Goal: Information Seeking & Learning: Learn about a topic

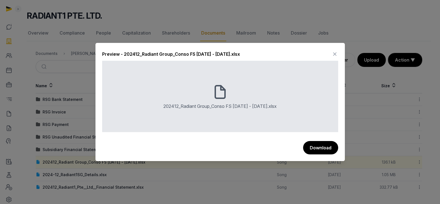
click at [337, 52] on icon at bounding box center [335, 54] width 7 height 9
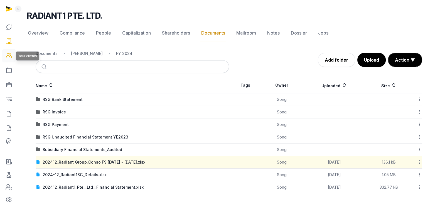
click at [7, 53] on icon at bounding box center [9, 55] width 7 height 9
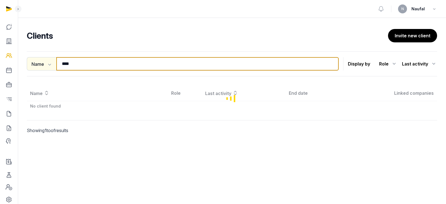
drag, startPoint x: 81, startPoint y: 61, endPoint x: 47, endPoint y: 66, distance: 34.1
click at [47, 66] on div "Name Name Email Entity *** Search" at bounding box center [183, 63] width 312 height 13
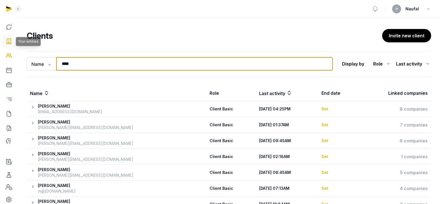
type input "****"
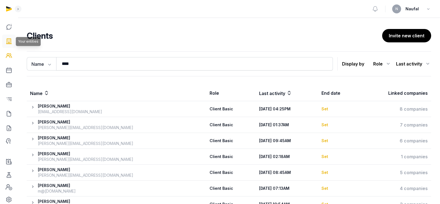
click at [11, 43] on icon at bounding box center [9, 41] width 7 height 9
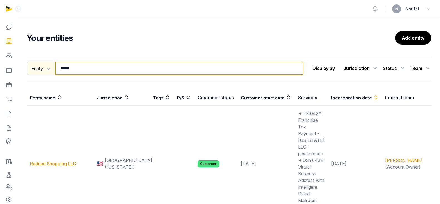
drag, startPoint x: 59, startPoint y: 72, endPoint x: 50, endPoint y: 72, distance: 9.2
click at [50, 72] on div "Entity Entity People Tags Services ***** Search" at bounding box center [165, 68] width 277 height 13
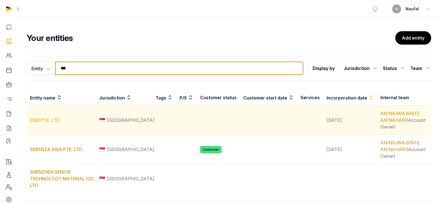
type input "***"
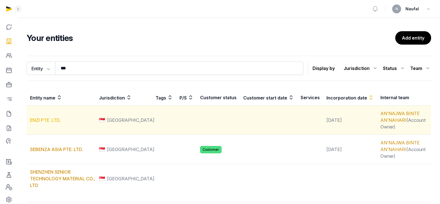
click at [43, 121] on link "ENZI PTE. LTD." at bounding box center [45, 120] width 31 height 6
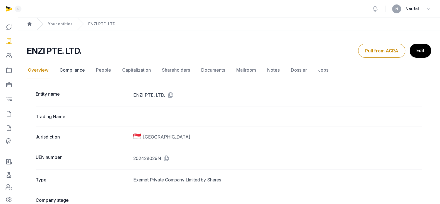
click at [72, 68] on link "Compliance" at bounding box center [72, 70] width 28 height 16
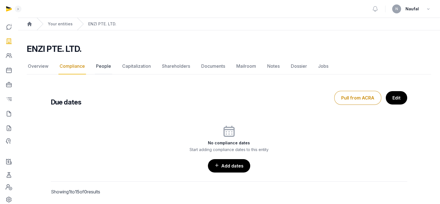
click at [97, 63] on link "People" at bounding box center [103, 66] width 17 height 16
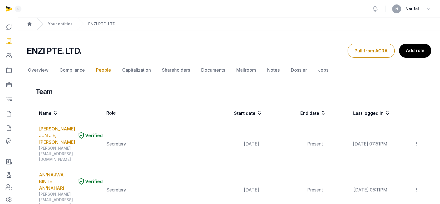
click at [39, 69] on link "Overview" at bounding box center [38, 70] width 23 height 16
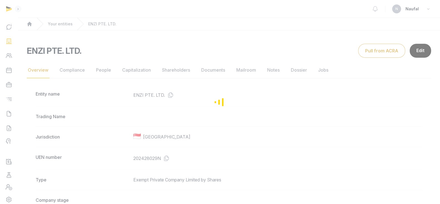
click at [72, 69] on div "Loading" at bounding box center [220, 102] width 440 height 204
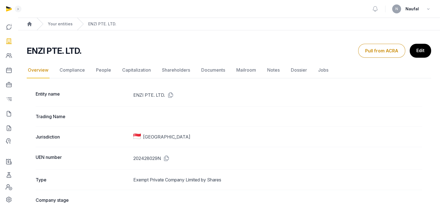
click at [72, 69] on link "Compliance" at bounding box center [72, 70] width 28 height 16
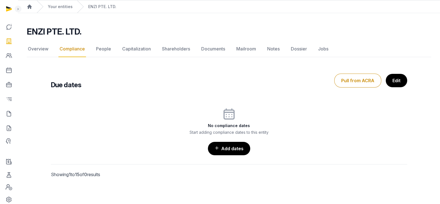
scroll to position [18, 0]
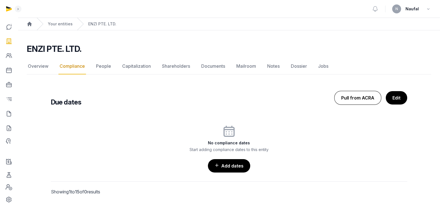
click at [359, 99] on button "Pull from ACRA" at bounding box center [357, 98] width 47 height 14
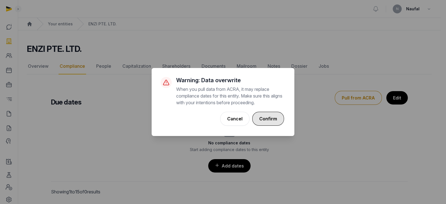
click at [270, 119] on button "Confirm" at bounding box center [268, 119] width 32 height 14
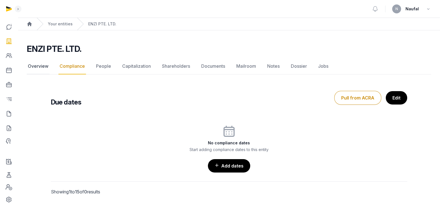
click at [34, 68] on link "Overview" at bounding box center [38, 66] width 23 height 16
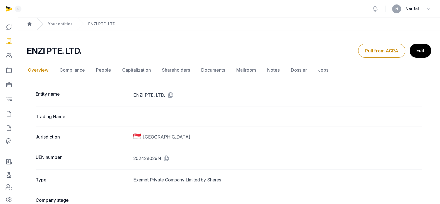
click at [67, 70] on link "Compliance" at bounding box center [72, 70] width 28 height 16
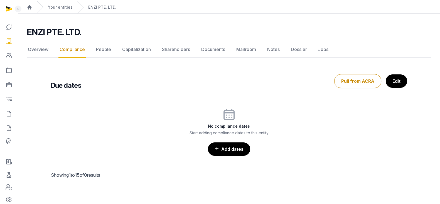
scroll to position [18, 0]
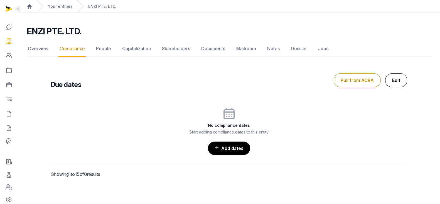
click at [397, 76] on link "Edit" at bounding box center [396, 80] width 22 height 14
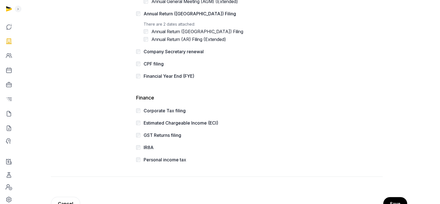
scroll to position [183, 0]
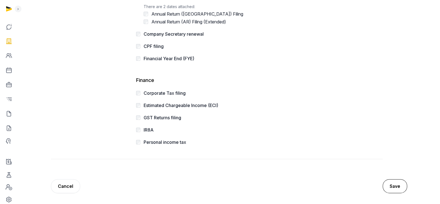
click at [398, 185] on button "Save" at bounding box center [395, 186] width 25 height 14
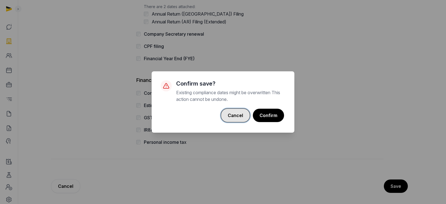
click at [239, 116] on button "Cancel" at bounding box center [235, 115] width 29 height 14
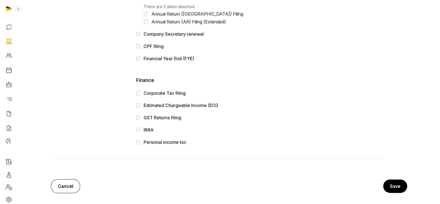
click at [66, 185] on link "Cancel" at bounding box center [65, 186] width 29 height 14
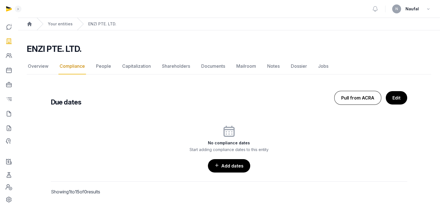
click at [367, 101] on button "Pull from ACRA" at bounding box center [357, 98] width 47 height 14
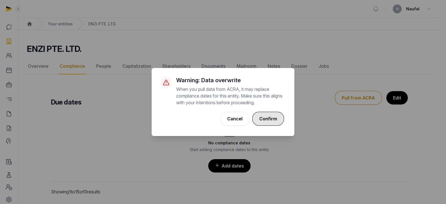
click at [265, 119] on button "Confirm" at bounding box center [268, 119] width 32 height 14
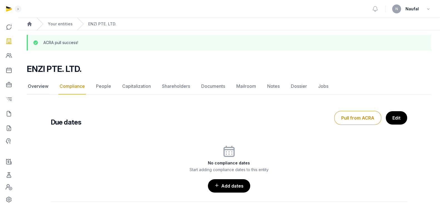
click at [34, 84] on link "Overview" at bounding box center [38, 86] width 23 height 16
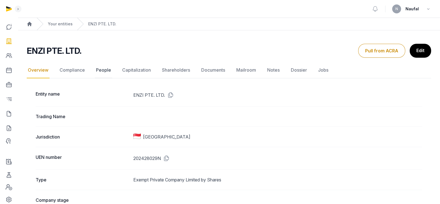
click at [103, 69] on link "People" at bounding box center [103, 70] width 17 height 16
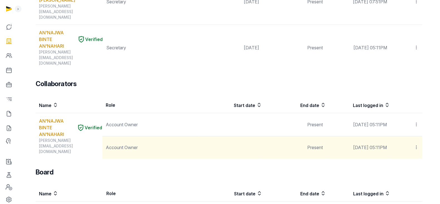
scroll to position [209, 0]
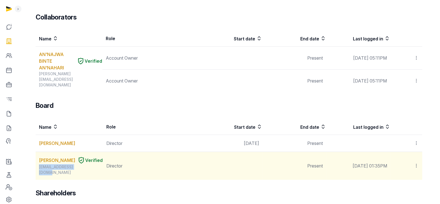
copy div "weikong193@gmail.com"
drag, startPoint x: 85, startPoint y: 127, endPoint x: 38, endPoint y: 127, distance: 47.9
click at [38, 152] on td "KONG WEI Verified weikong193@gmail.com" at bounding box center [69, 166] width 67 height 28
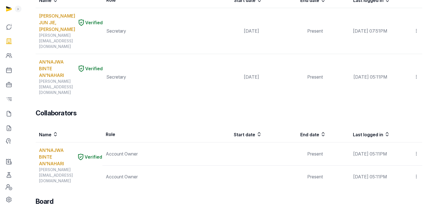
scroll to position [0, 0]
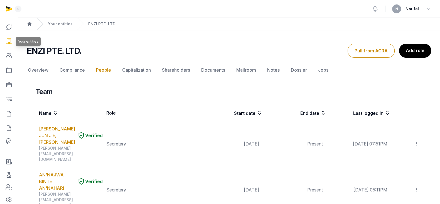
click at [6, 43] on icon at bounding box center [9, 41] width 7 height 9
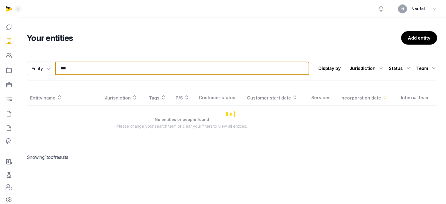
drag, startPoint x: 75, startPoint y: 67, endPoint x: 59, endPoint y: 66, distance: 15.9
click at [59, 66] on input "***" at bounding box center [182, 68] width 254 height 13
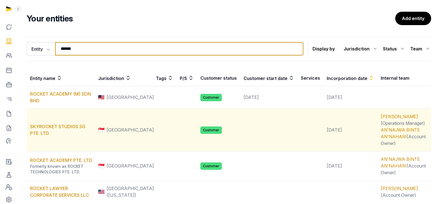
scroll to position [35, 0]
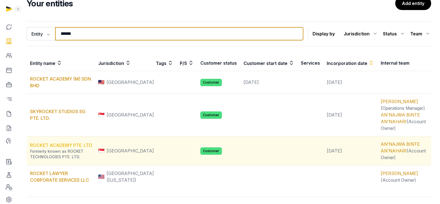
type input "******"
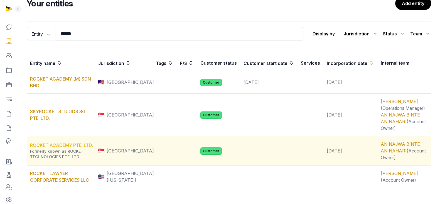
click at [81, 142] on link "ROCKET ACADEMY PTE. LTD." at bounding box center [61, 145] width 63 height 6
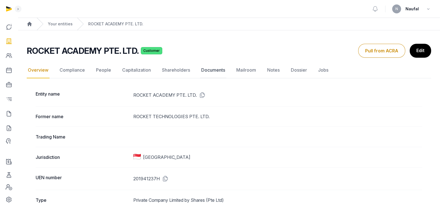
click at [215, 70] on link "Documents" at bounding box center [213, 70] width 26 height 16
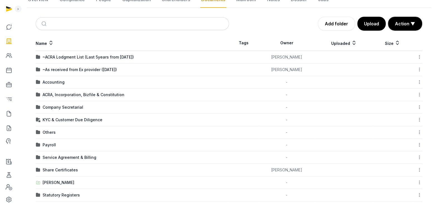
scroll to position [86, 0]
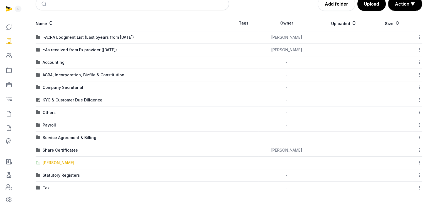
click at [63, 163] on div "Shared Folder" at bounding box center [59, 163] width 32 height 6
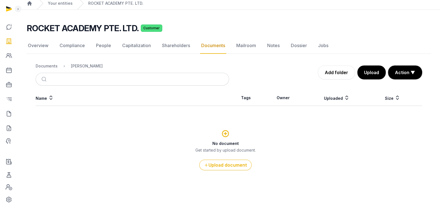
scroll to position [20, 0]
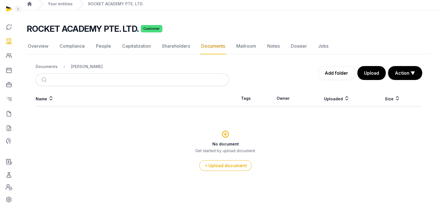
click at [216, 45] on link "Documents" at bounding box center [213, 46] width 26 height 16
click at [55, 67] on div "Documents" at bounding box center [47, 67] width 22 height 6
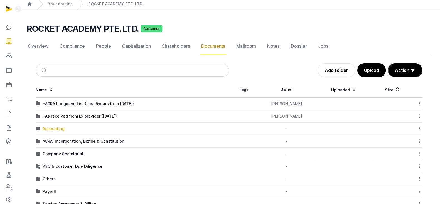
click at [60, 128] on div "Accounting" at bounding box center [54, 129] width 22 height 6
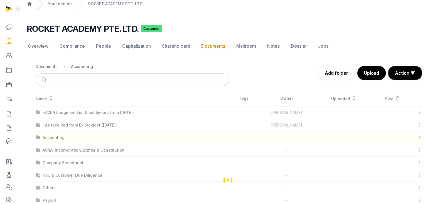
scroll to position [0, 0]
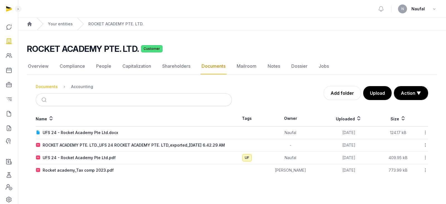
click at [50, 88] on div "Documents" at bounding box center [47, 87] width 22 height 6
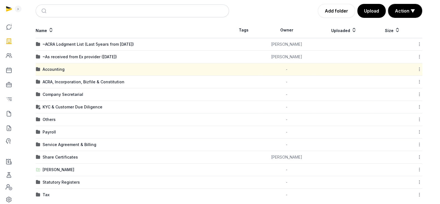
scroll to position [86, 0]
